Goal: Find specific page/section: Find specific page/section

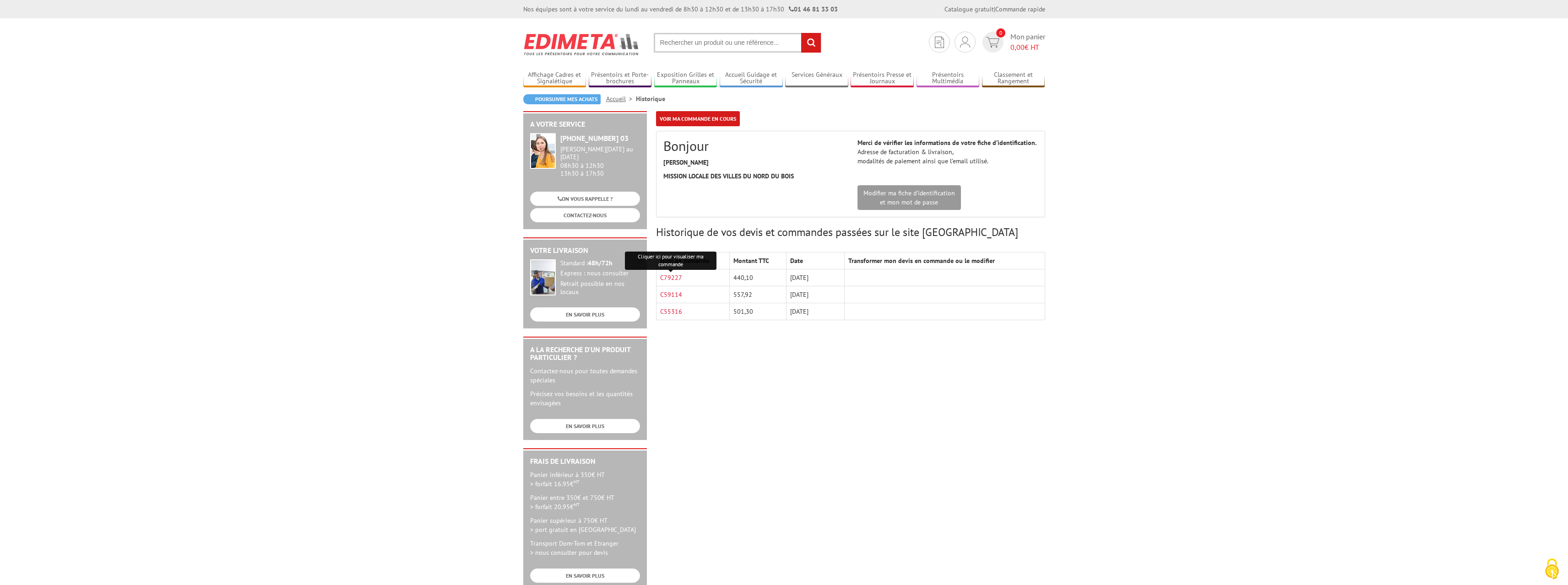
click at [795, 366] on div "A votre service +33 (0)1 46 81 33 03 Du Lundi au Vendredi 08h30 à 12h30 13h30 à…" at bounding box center [784, 355] width 531 height 488
click at [672, 276] on link "C79227" at bounding box center [671, 278] width 22 height 8
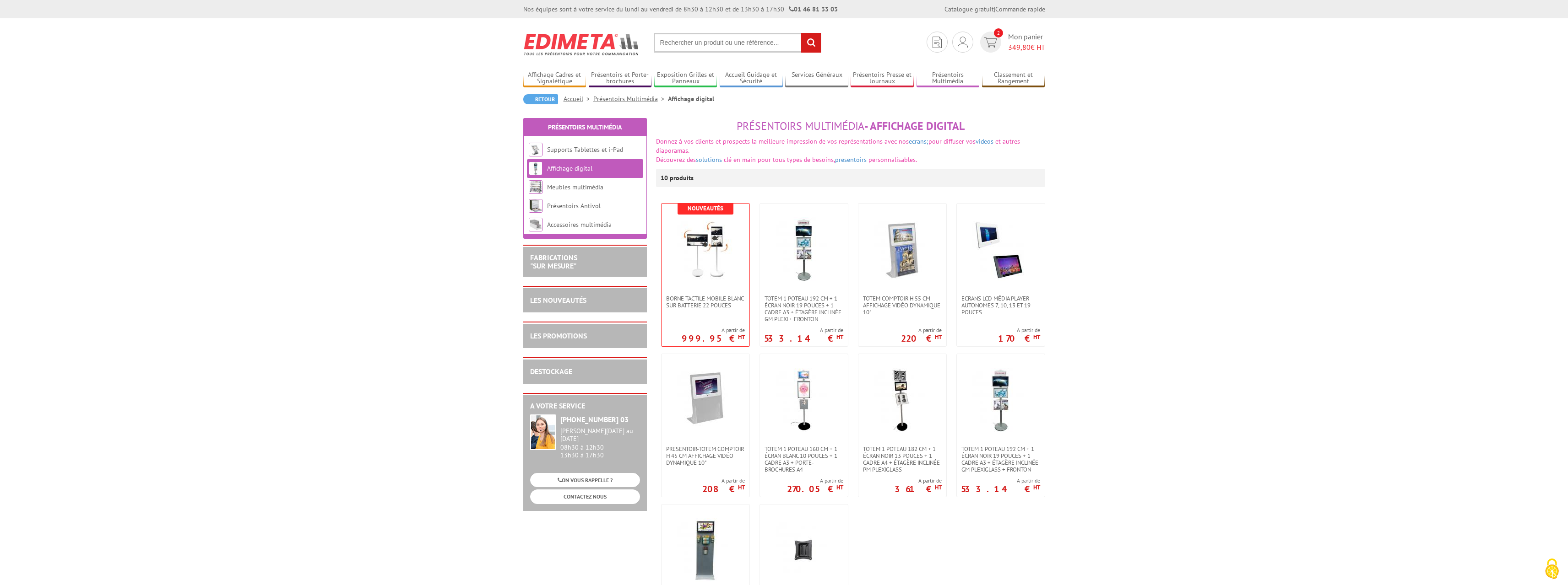
click at [703, 40] on input "text" at bounding box center [737, 42] width 167 height 19
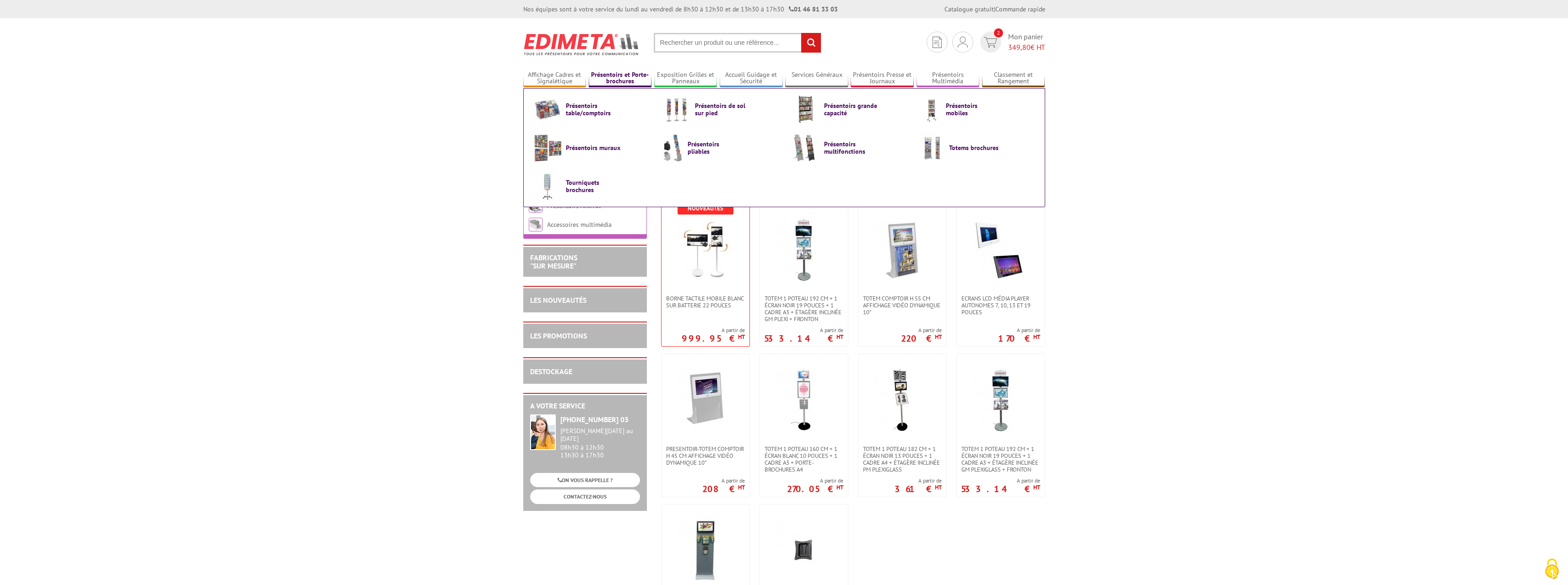
click at [620, 75] on link "Présentoirs et Porte-brochures" at bounding box center [620, 78] width 63 height 15
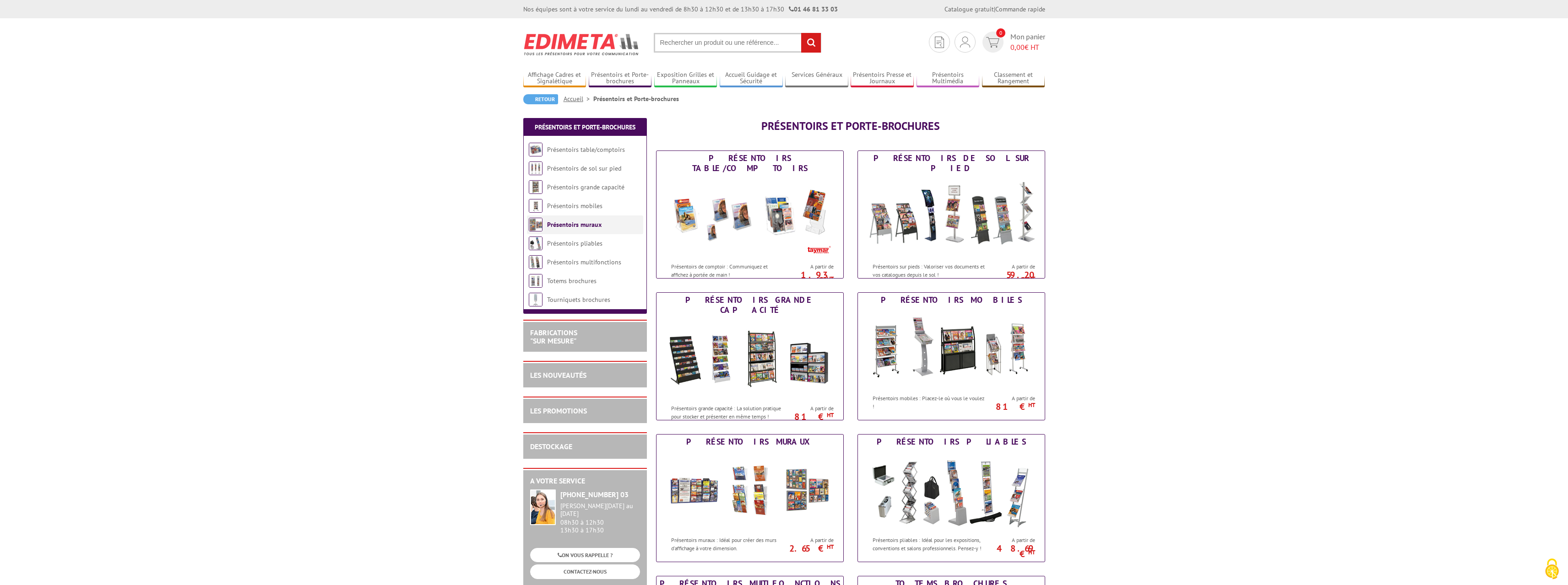
click at [593, 224] on link "Présentoirs muraux" at bounding box center [574, 224] width 55 height 8
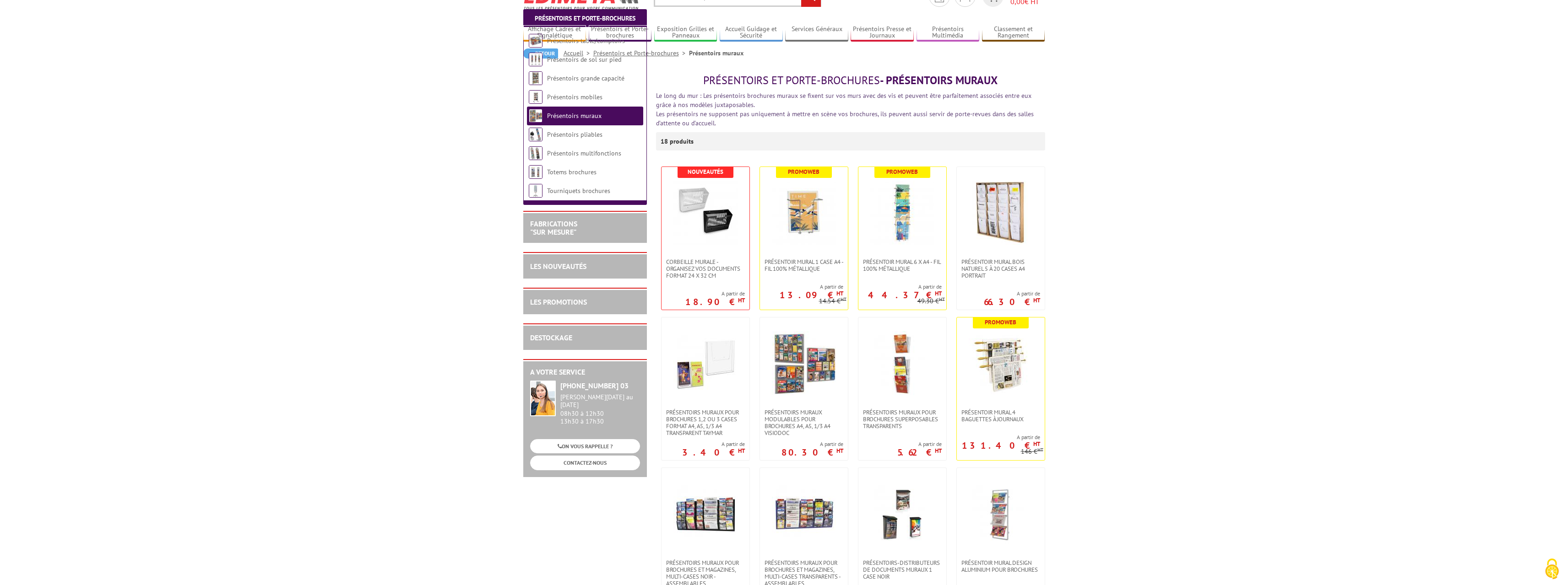
scroll to position [137, 0]
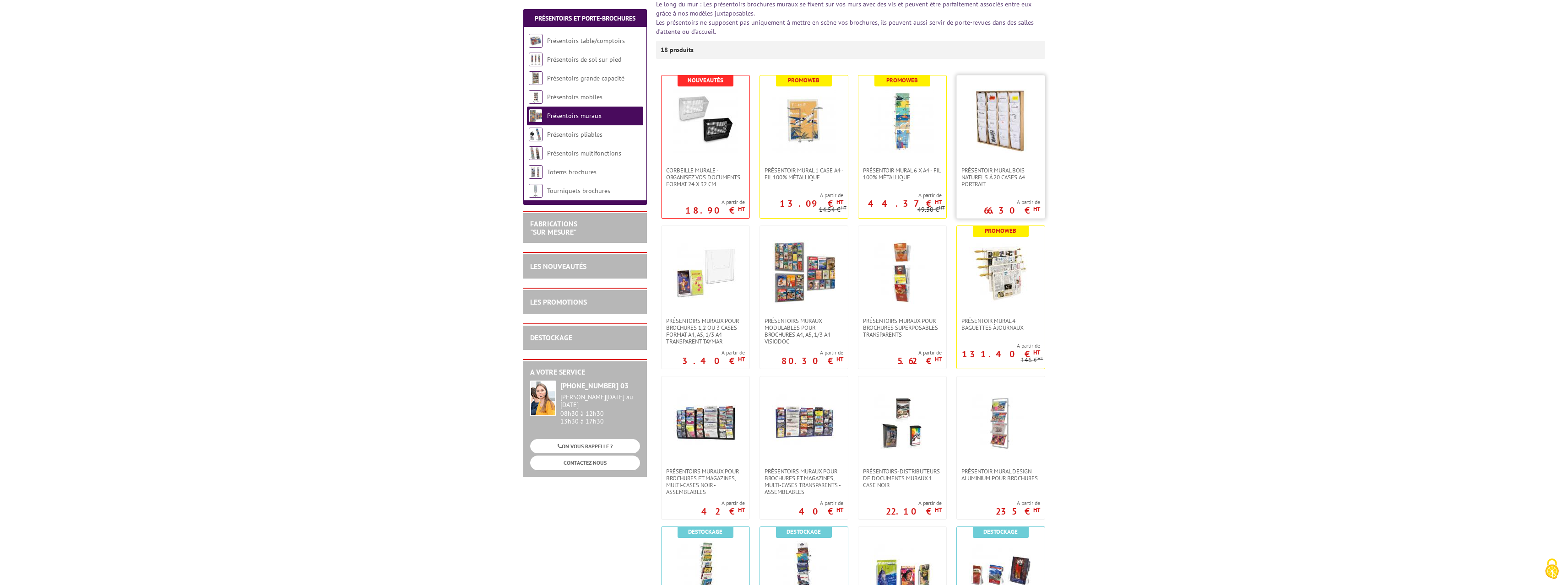
click at [1011, 134] on img at bounding box center [1000, 121] width 64 height 64
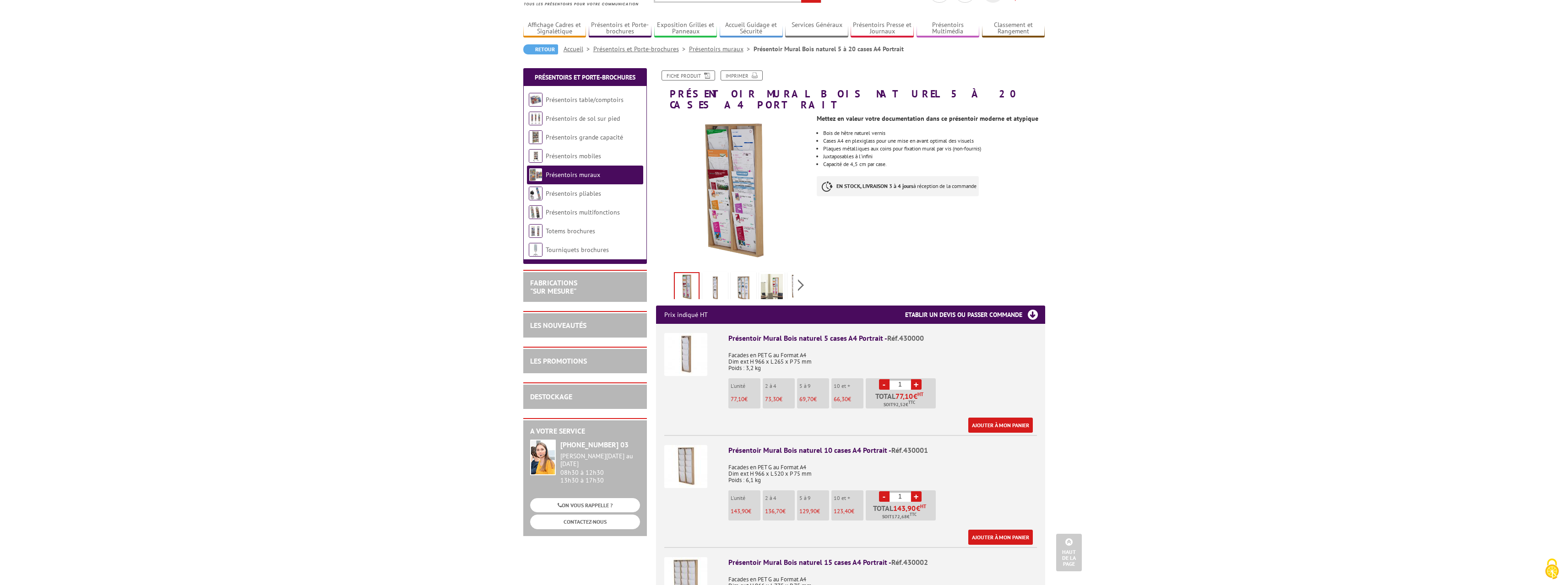
scroll to position [45, 0]
